Goal: Information Seeking & Learning: Learn about a topic

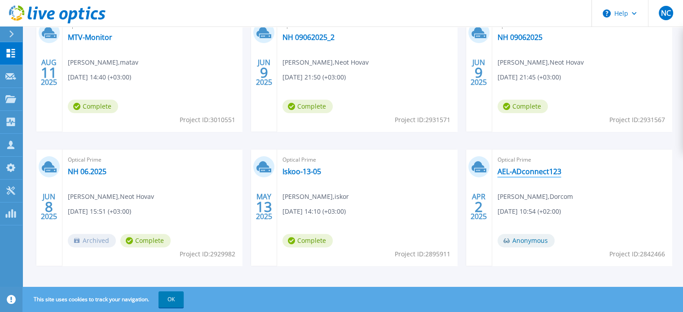
scroll to position [223, 0]
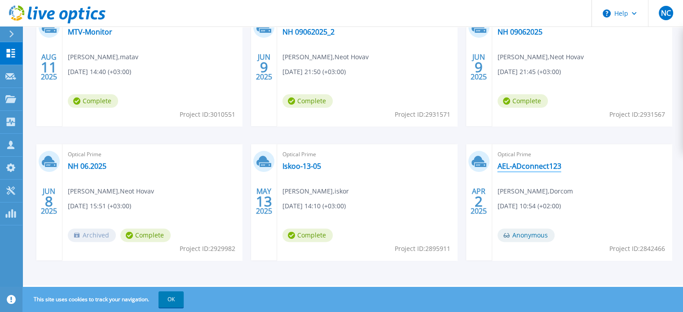
click at [537, 167] on link "AEL-ADconnect123" at bounding box center [530, 166] width 64 height 9
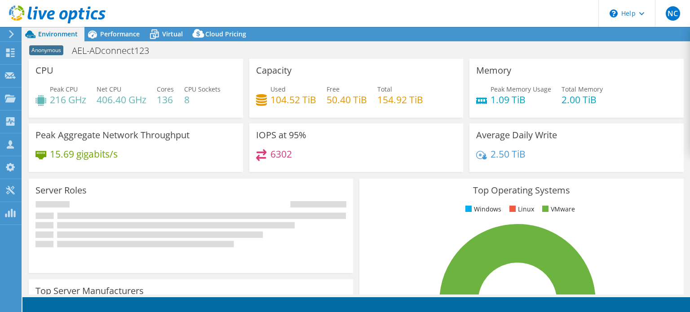
select select "USD"
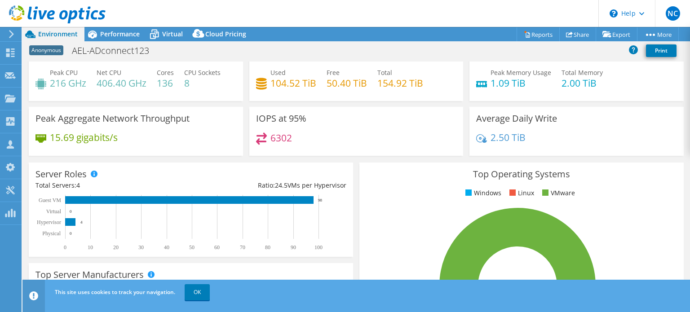
scroll to position [20, 0]
click at [104, 32] on span "Performance" at bounding box center [120, 34] width 40 height 9
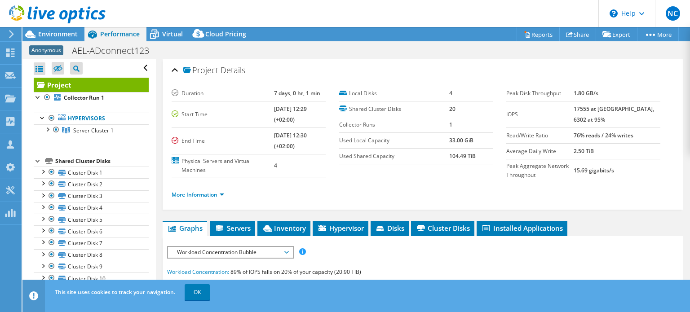
scroll to position [0, 0]
click at [176, 37] on span "Virtual" at bounding box center [172, 34] width 21 height 9
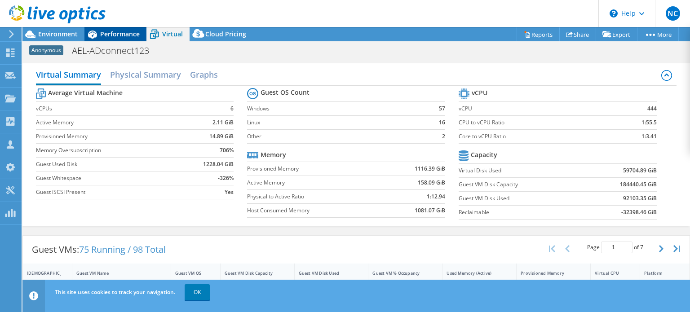
click at [105, 39] on div "Performance" at bounding box center [115, 34] width 62 height 14
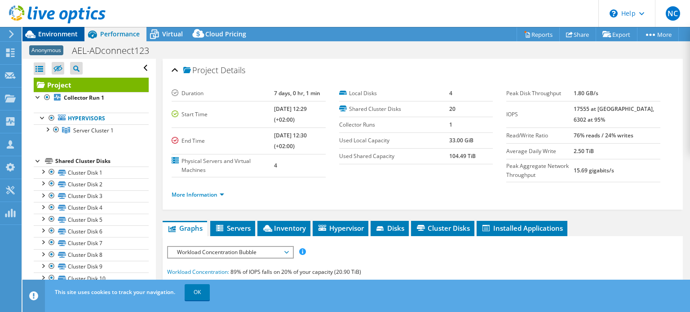
click at [59, 36] on span "Environment" at bounding box center [58, 34] width 40 height 9
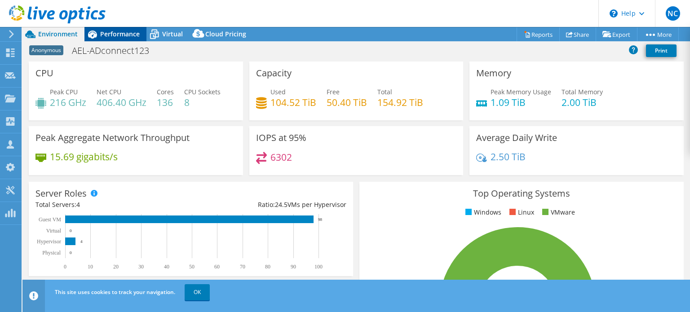
click at [115, 30] on span "Performance" at bounding box center [120, 34] width 40 height 9
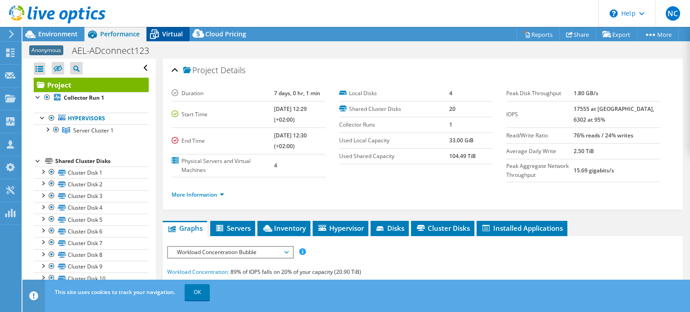
click at [172, 37] on span "Virtual" at bounding box center [172, 34] width 21 height 9
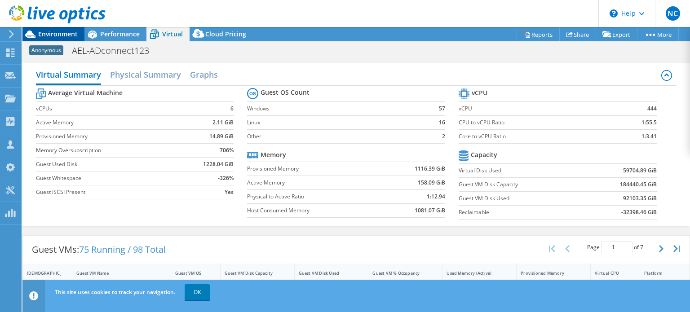
click at [47, 37] on span "Environment" at bounding box center [58, 34] width 40 height 9
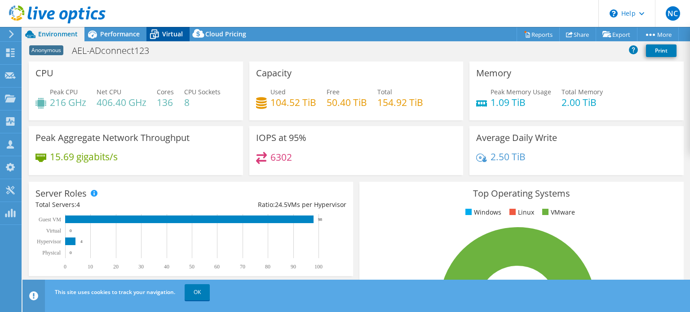
click at [176, 38] on div "Virtual" at bounding box center [167, 34] width 43 height 14
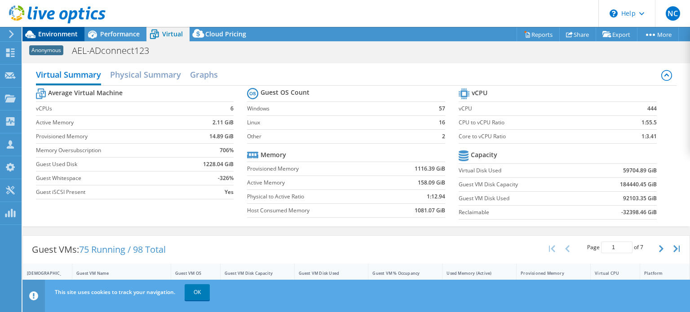
click at [46, 34] on span "Environment" at bounding box center [58, 34] width 40 height 9
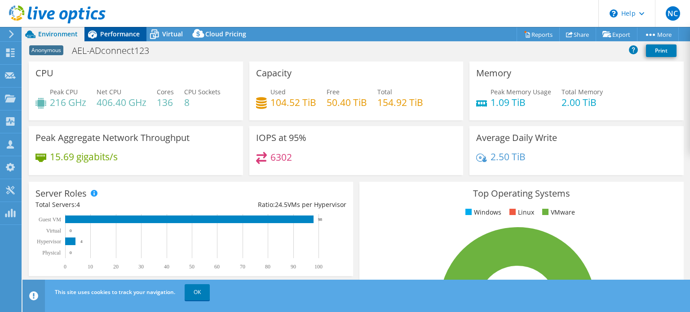
click at [121, 32] on span "Performance" at bounding box center [120, 34] width 40 height 9
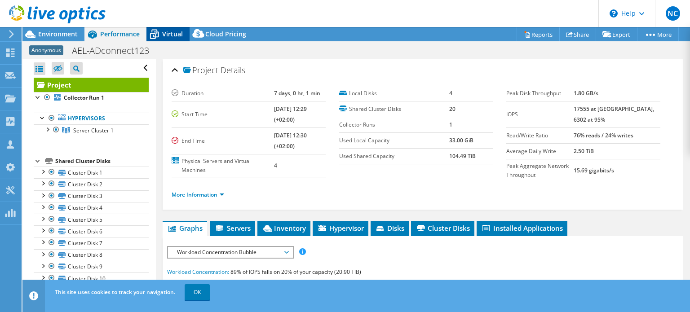
click at [155, 31] on icon at bounding box center [154, 34] width 16 height 16
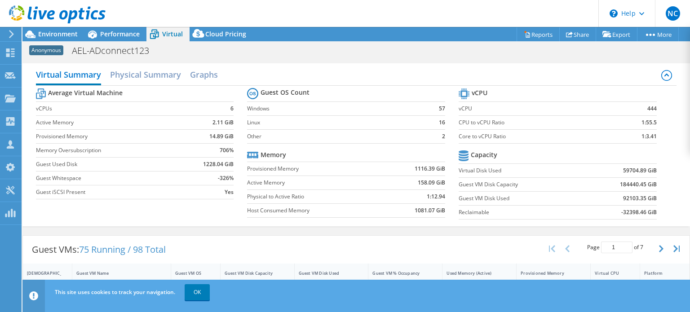
click at [114, 26] on header "NC Channel Partner [PERSON_NAME] [EMAIL_ADDRESS][DOMAIN_NAME] Dorcom My Profile…" at bounding box center [345, 13] width 690 height 27
click at [118, 36] on span "Performance" at bounding box center [120, 34] width 40 height 9
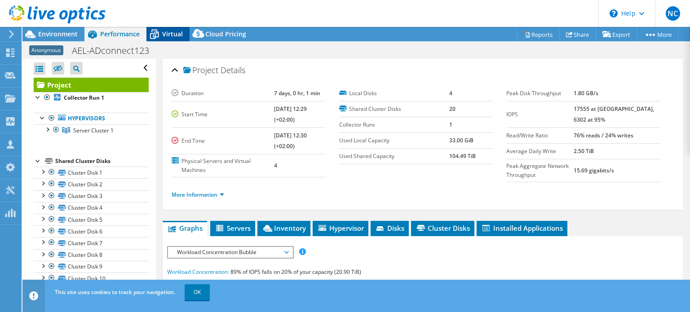
click at [162, 33] on span "Virtual" at bounding box center [172, 34] width 21 height 9
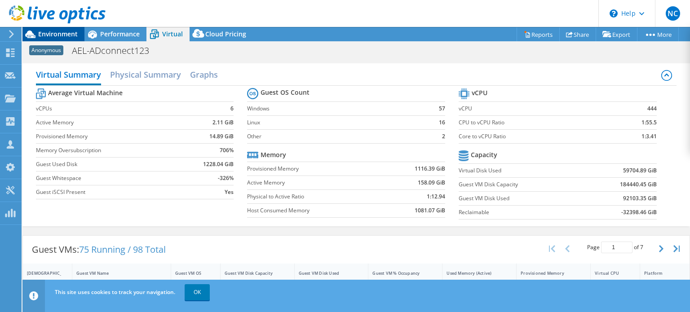
click at [66, 35] on span "Environment" at bounding box center [58, 34] width 40 height 9
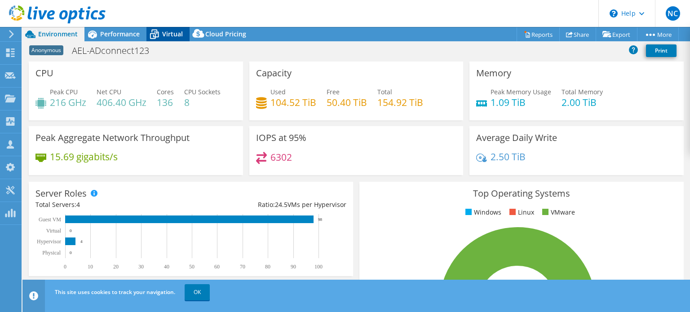
click at [166, 33] on span "Virtual" at bounding box center [172, 34] width 21 height 9
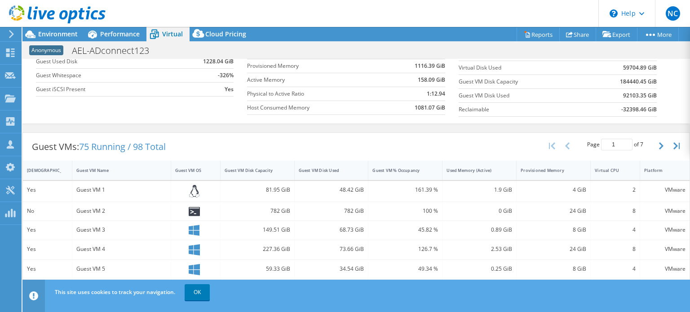
scroll to position [100, 0]
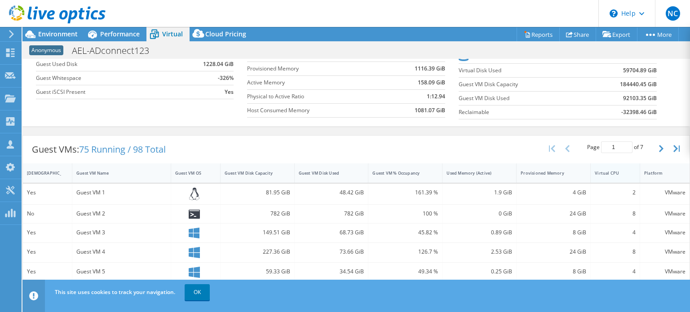
click at [611, 180] on div "Virtual CPU" at bounding box center [615, 172] width 49 height 19
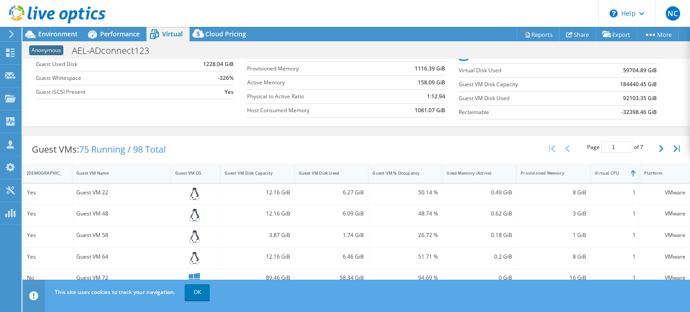
click at [609, 177] on div "Virtual CPU" at bounding box center [610, 173] width 38 height 14
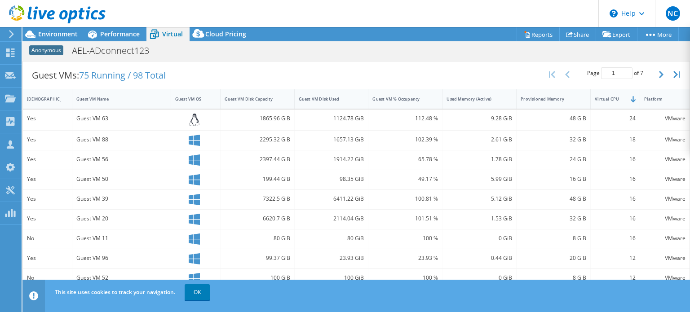
scroll to position [170, 0]
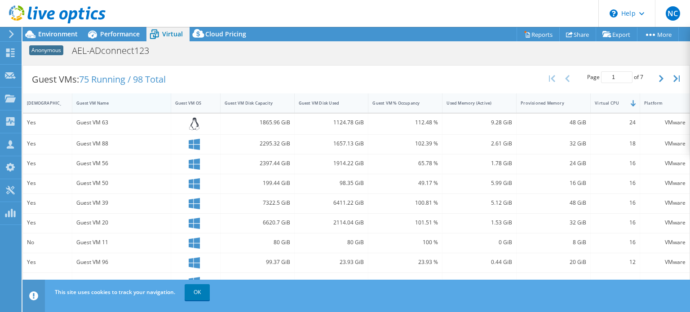
click at [87, 102] on div "Guest VM Name" at bounding box center [115, 103] width 79 height 6
click at [45, 103] on div "[DEMOGRAPHIC_DATA]" at bounding box center [42, 103] width 30 height 6
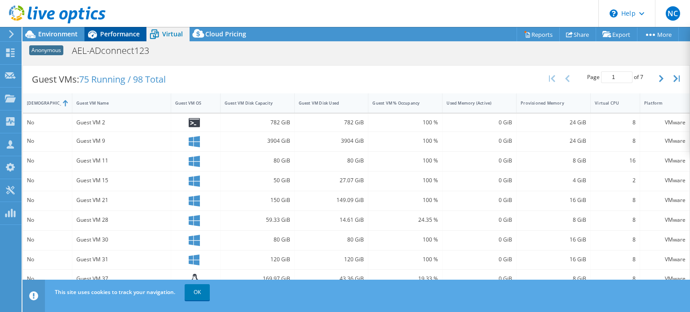
click at [122, 32] on span "Performance" at bounding box center [120, 34] width 40 height 9
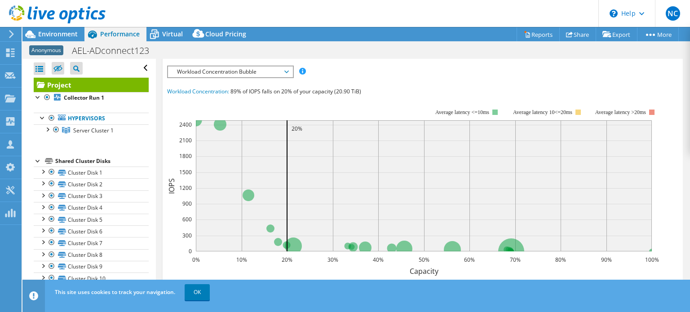
scroll to position [0, 0]
click at [62, 35] on span "Environment" at bounding box center [58, 34] width 40 height 9
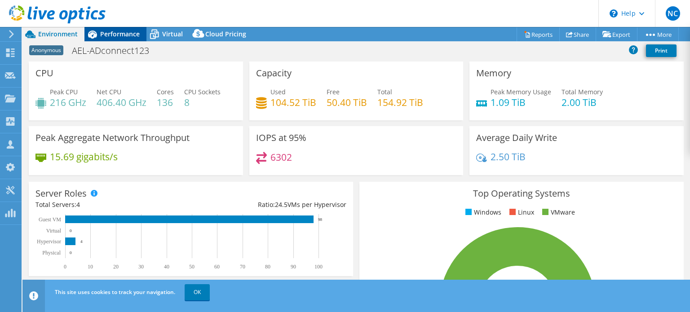
click at [127, 32] on span "Performance" at bounding box center [120, 34] width 40 height 9
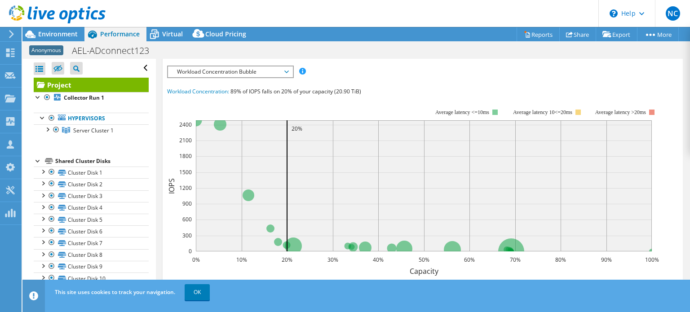
click at [71, 30] on div at bounding box center [53, 15] width 106 height 30
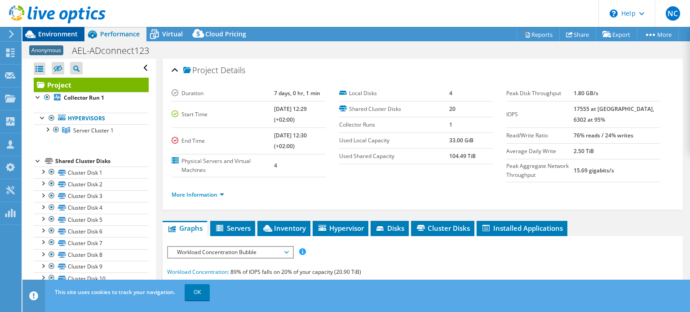
click at [68, 33] on span "Environment" at bounding box center [58, 34] width 40 height 9
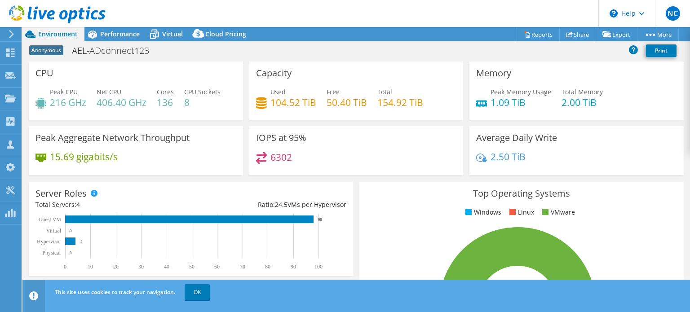
click at [262, 122] on div "Capacity Used 104.52 TiB Free 50.40 TiB Total 154.92 TiB" at bounding box center [356, 94] width 221 height 65
click at [163, 30] on span "Virtual" at bounding box center [172, 34] width 21 height 9
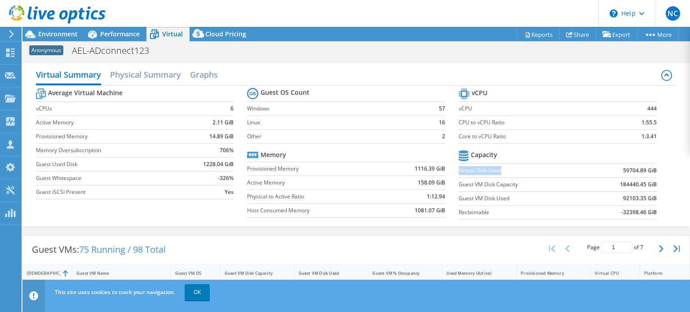
drag, startPoint x: 454, startPoint y: 166, endPoint x: 562, endPoint y: 163, distance: 107.8
click at [562, 163] on td "Virtual Disk Used" at bounding box center [521, 170] width 125 height 14
drag, startPoint x: 507, startPoint y: 195, endPoint x: 457, endPoint y: 199, distance: 50.5
click at [459, 199] on label "Guest VM Disk Used" at bounding box center [521, 198] width 125 height 9
click at [444, 61] on div "Virtual Summary Physical Summary Graphs Average Virtual Machine vCPUs 6 Active …" at bounding box center [355, 145] width 667 height 172
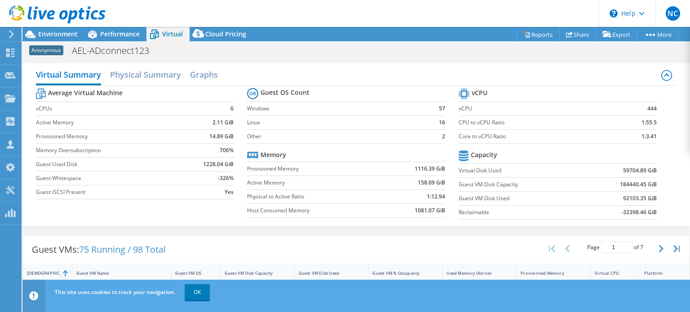
scroll to position [29, 0]
click at [140, 35] on div "Performance" at bounding box center [115, 34] width 62 height 14
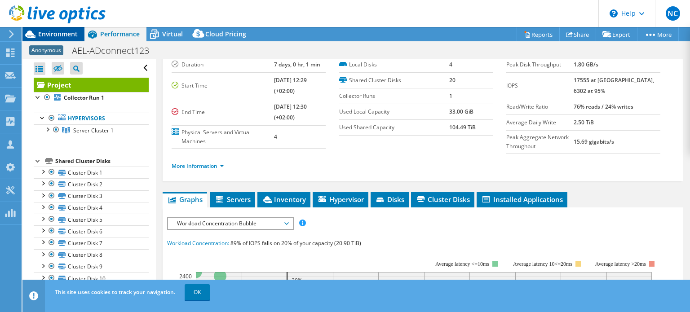
click at [71, 33] on span "Environment" at bounding box center [58, 34] width 40 height 9
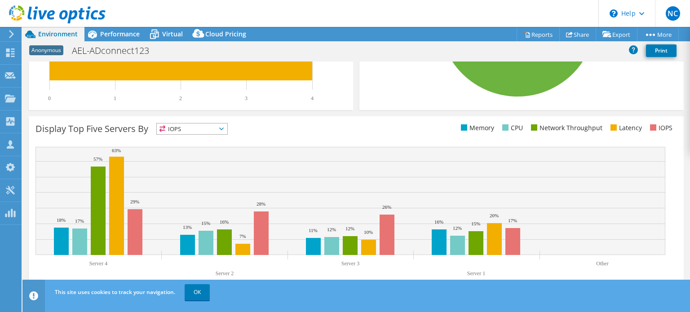
scroll to position [0, 0]
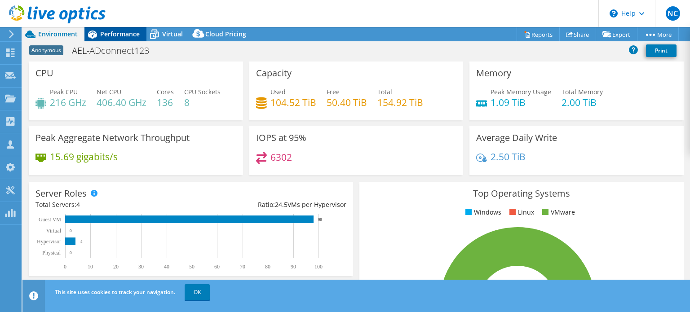
click at [128, 39] on div "Performance" at bounding box center [115, 34] width 62 height 14
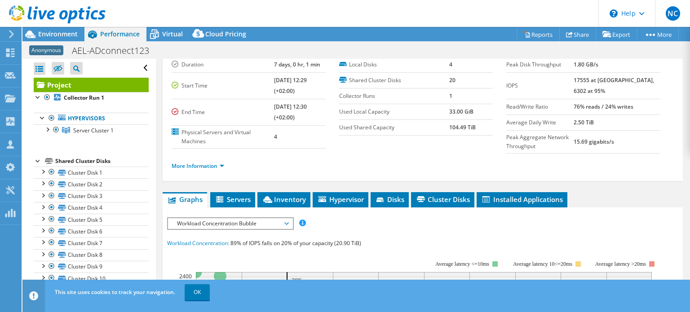
click at [248, 195] on span "Servers" at bounding box center [233, 199] width 36 height 9
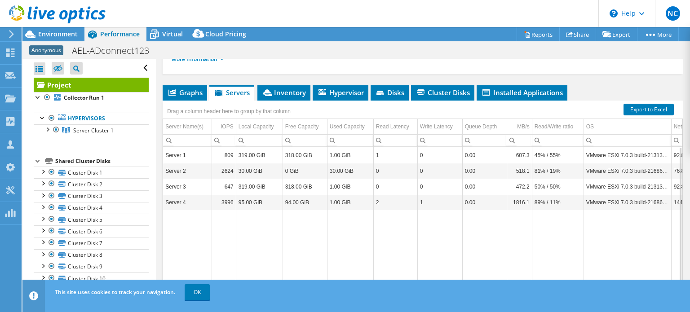
scroll to position [3, 0]
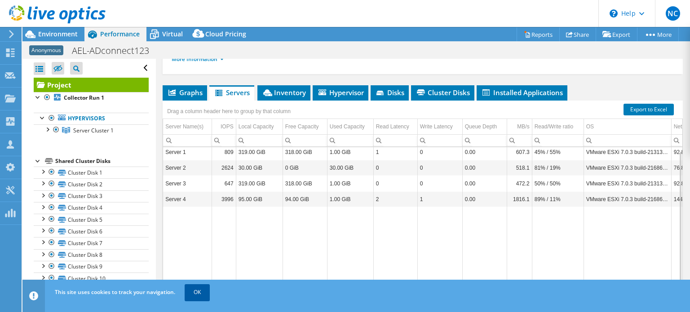
click at [202, 294] on link "OK" at bounding box center [197, 292] width 25 height 16
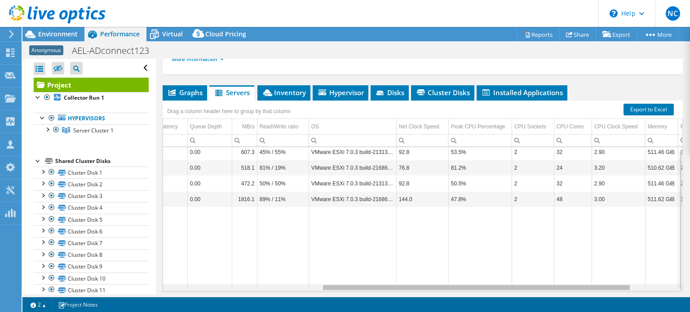
scroll to position [0, 279]
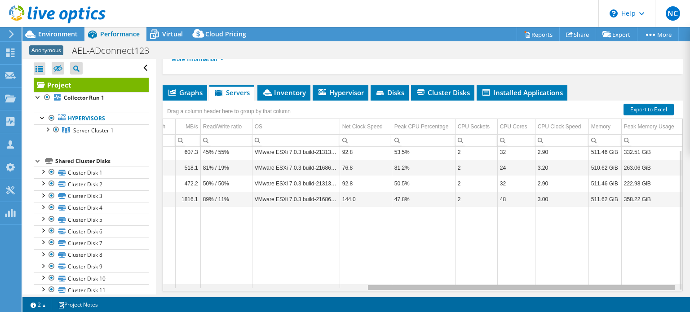
drag, startPoint x: 466, startPoint y: 286, endPoint x: 681, endPoint y: 273, distance: 215.0
click at [681, 273] on body "NC Channel Partner [PERSON_NAME] [EMAIL_ADDRESS][DOMAIN_NAME] Dorcom My Profile…" at bounding box center [345, 156] width 690 height 312
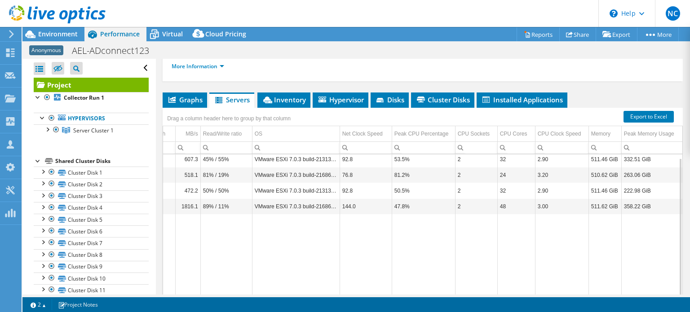
scroll to position [3, 338]
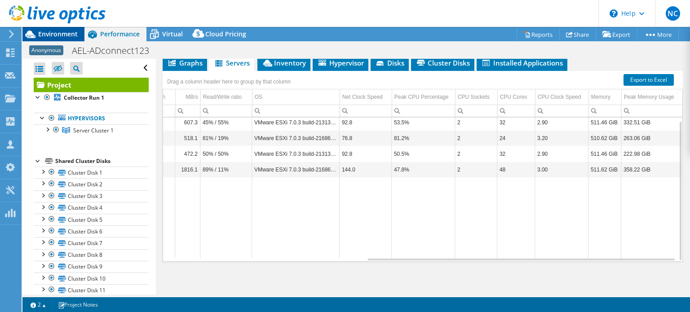
click at [69, 35] on span "Environment" at bounding box center [58, 34] width 40 height 9
